Goal: Task Accomplishment & Management: Use online tool/utility

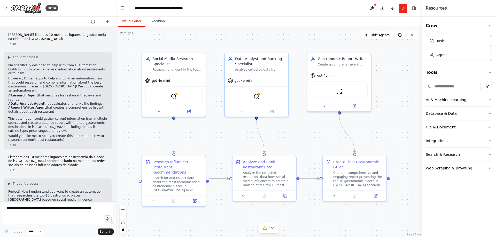
scroll to position [371, 0]
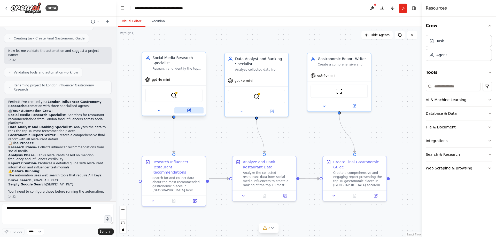
click at [188, 111] on icon at bounding box center [189, 110] width 3 height 3
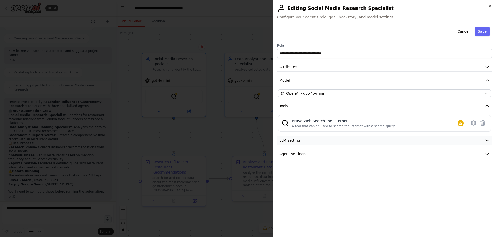
click at [295, 141] on span "LLM setting" at bounding box center [289, 140] width 21 height 5
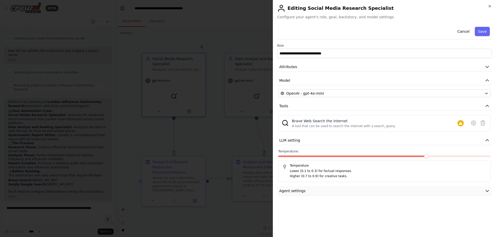
click at [304, 191] on button "Agent settings" at bounding box center [384, 192] width 215 height 10
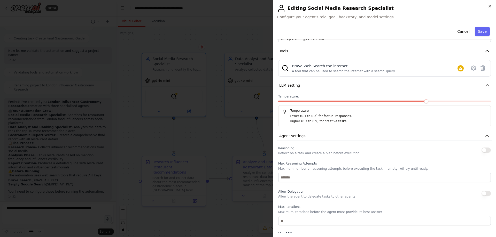
scroll to position [0, 0]
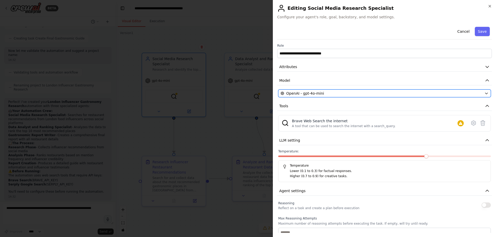
click at [485, 92] on icon "button" at bounding box center [487, 93] width 4 height 4
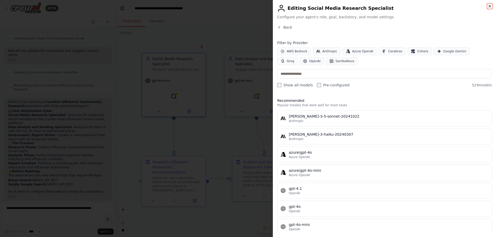
click at [489, 7] on icon "button" at bounding box center [490, 6] width 2 height 2
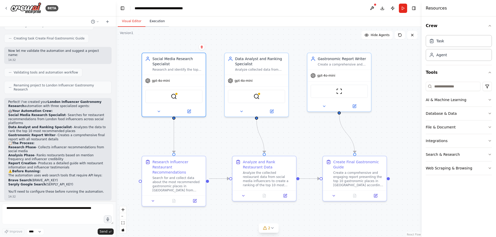
click at [158, 23] on button "Execution" at bounding box center [157, 21] width 24 height 11
click at [126, 21] on button "Visual Editor" at bounding box center [132, 21] width 28 height 11
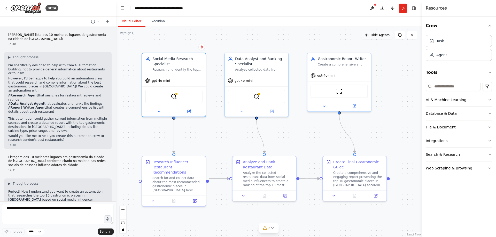
click at [379, 35] on span "Hide Agents" at bounding box center [380, 35] width 19 height 4
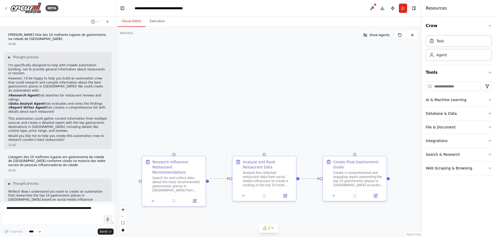
click at [379, 35] on span "Show Agents" at bounding box center [380, 35] width 20 height 4
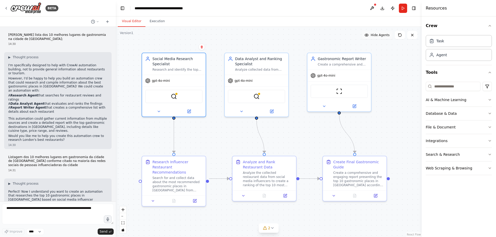
click at [379, 35] on span "Hide Agents" at bounding box center [380, 35] width 19 height 4
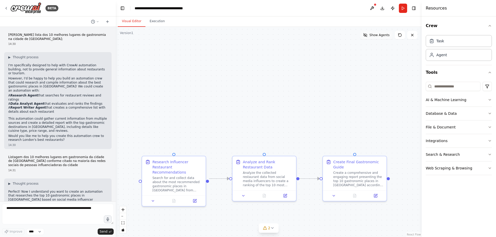
click at [379, 35] on span "Show Agents" at bounding box center [380, 35] width 20 height 4
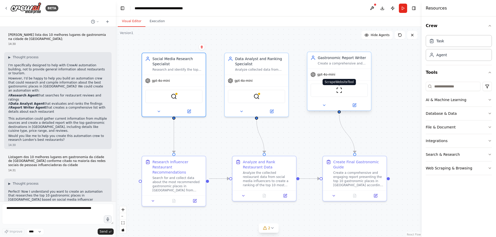
click at [341, 92] on img at bounding box center [339, 90] width 6 height 6
click at [487, 168] on button "Web Scraping & Browsing" at bounding box center [459, 168] width 66 height 13
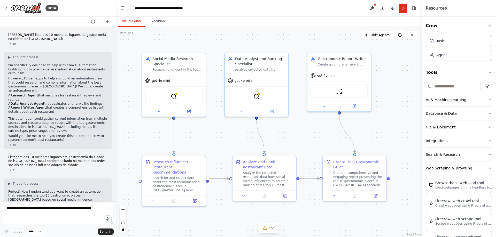
click at [488, 168] on icon "button" at bounding box center [490, 168] width 4 height 4
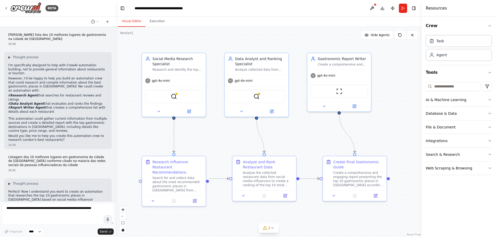
scroll to position [371, 0]
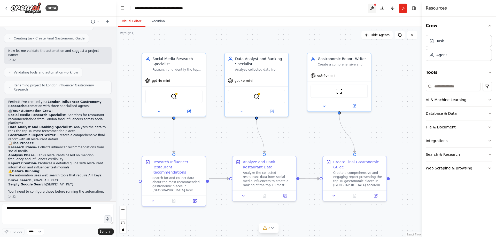
click at [372, 7] on button at bounding box center [372, 8] width 8 height 9
